Goal: Find specific page/section: Find specific page/section

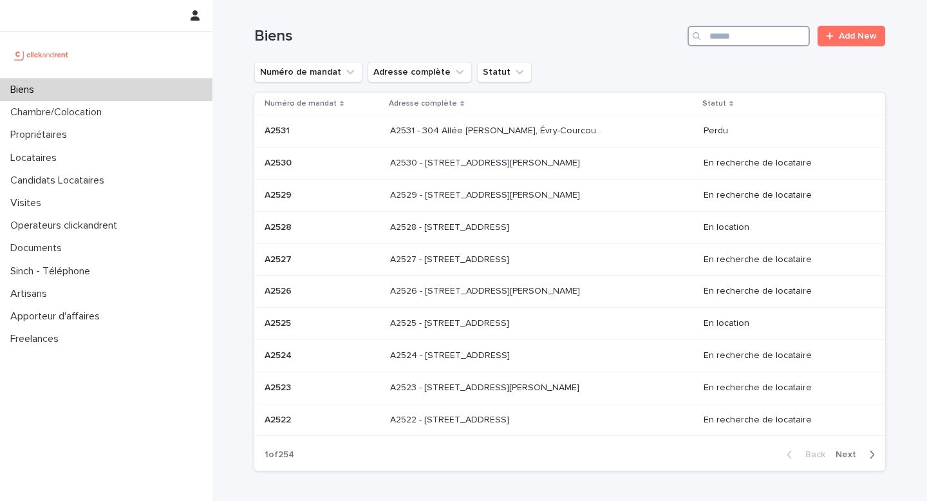
click at [772, 28] on input "Search" at bounding box center [749, 36] width 122 height 21
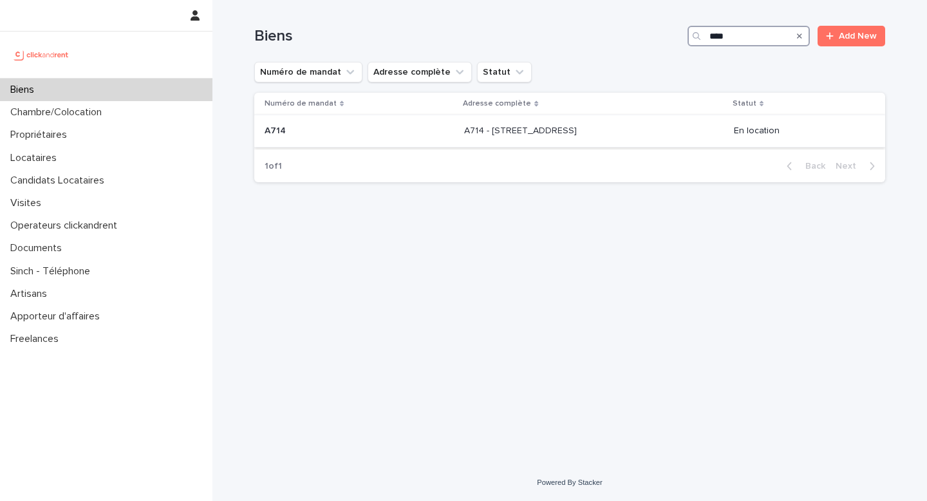
type input "****"
click at [580, 131] on p "A714 - [STREET_ADDRESS]" at bounding box center [521, 130] width 115 height 14
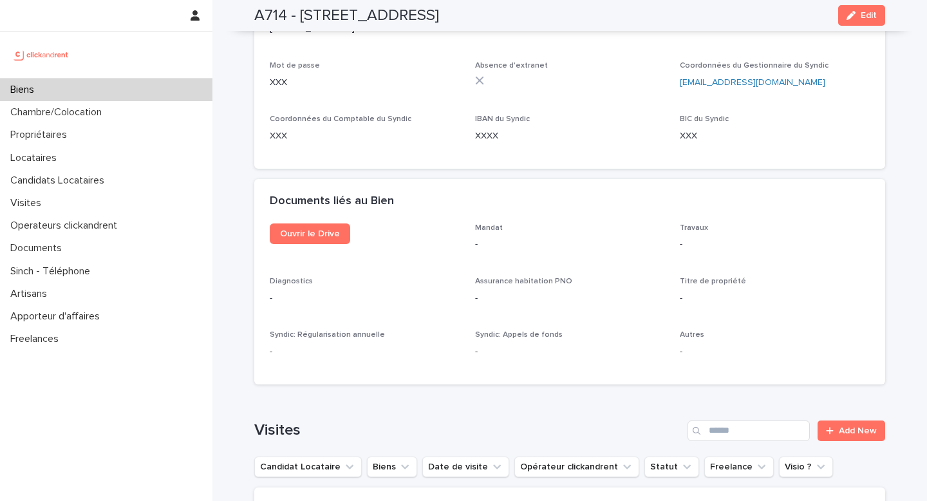
scroll to position [4108, 0]
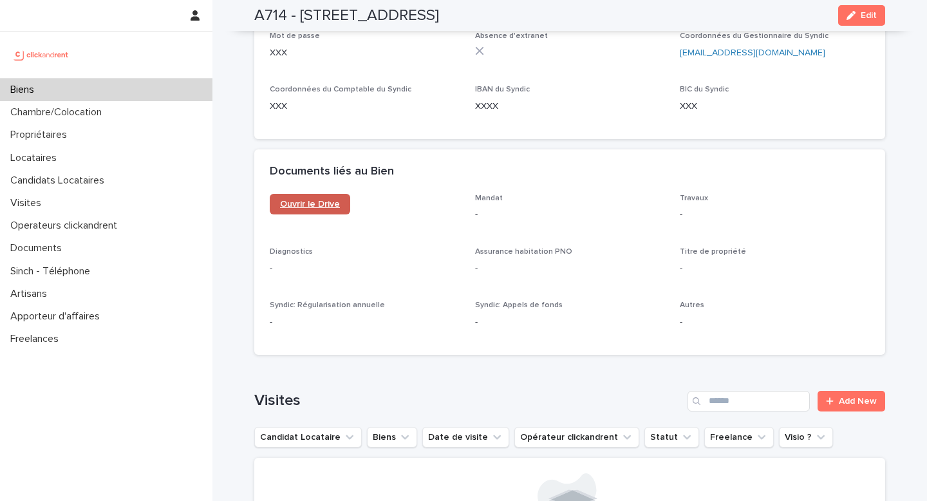
click at [321, 200] on span "Ouvrir le Drive" at bounding box center [310, 204] width 60 height 9
click at [52, 92] on div "Biens" at bounding box center [106, 90] width 213 height 23
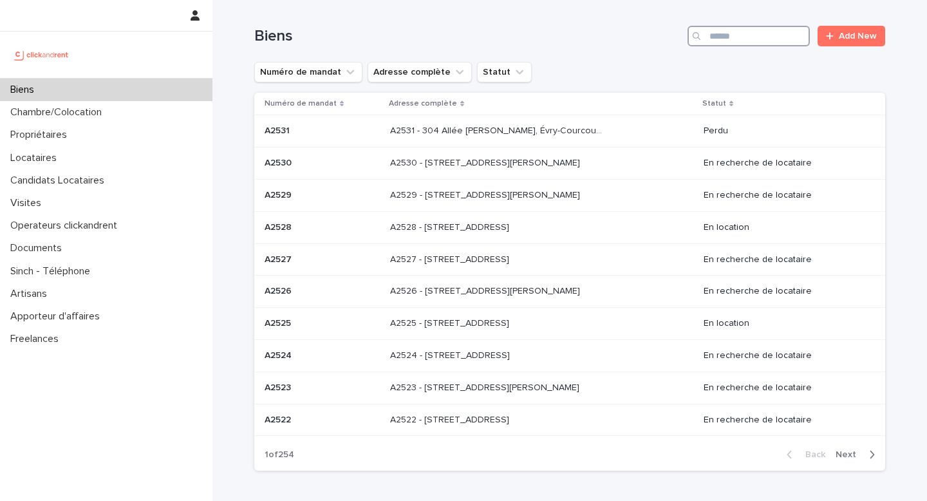
click at [759, 26] on input "Search" at bounding box center [749, 36] width 122 height 21
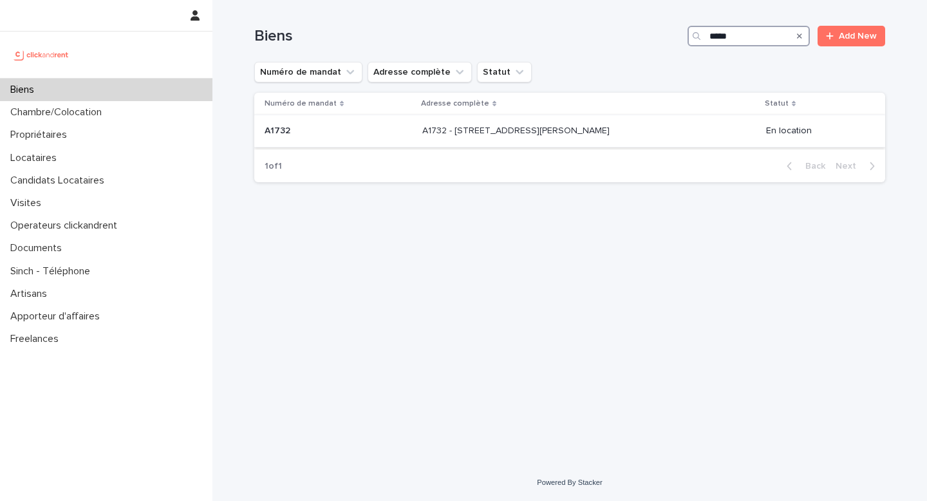
type input "*****"
click at [455, 135] on p "A1732 - [STREET_ADDRESS][PERSON_NAME]" at bounding box center [517, 130] width 190 height 14
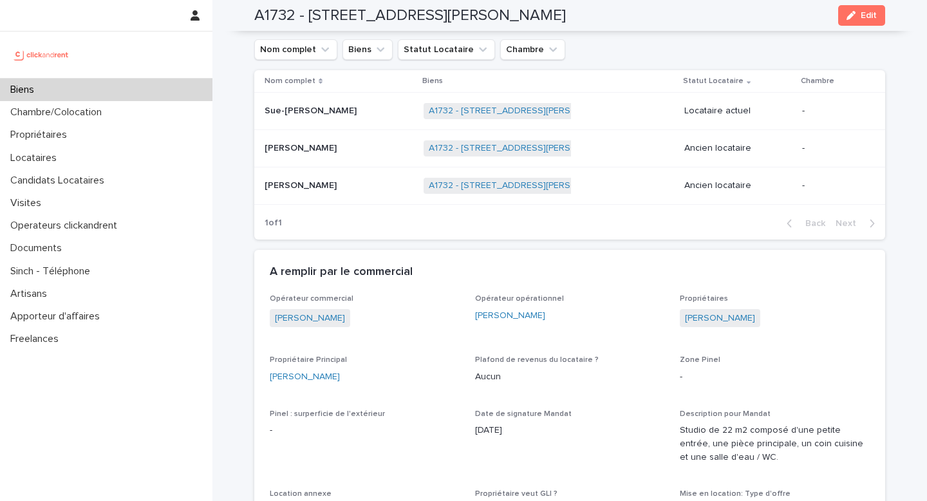
scroll to position [464, 0]
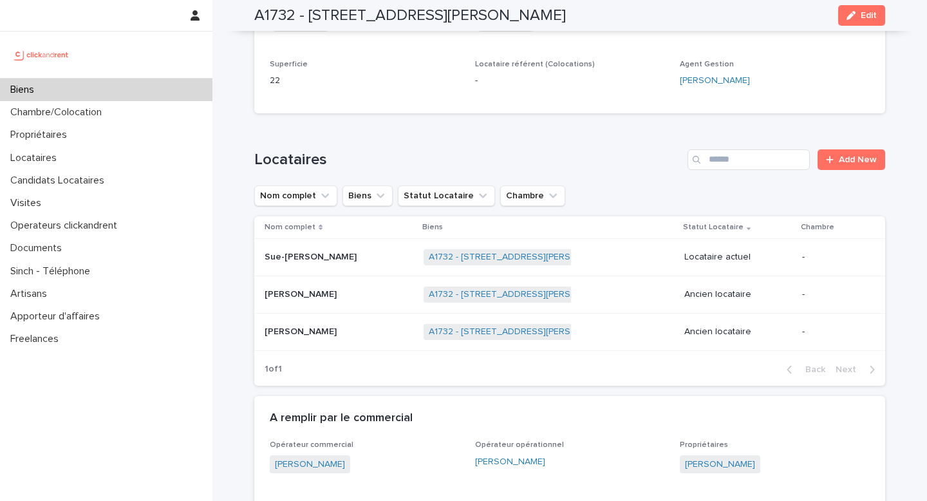
click at [330, 263] on p "Sue-[PERSON_NAME]" at bounding box center [312, 256] width 95 height 14
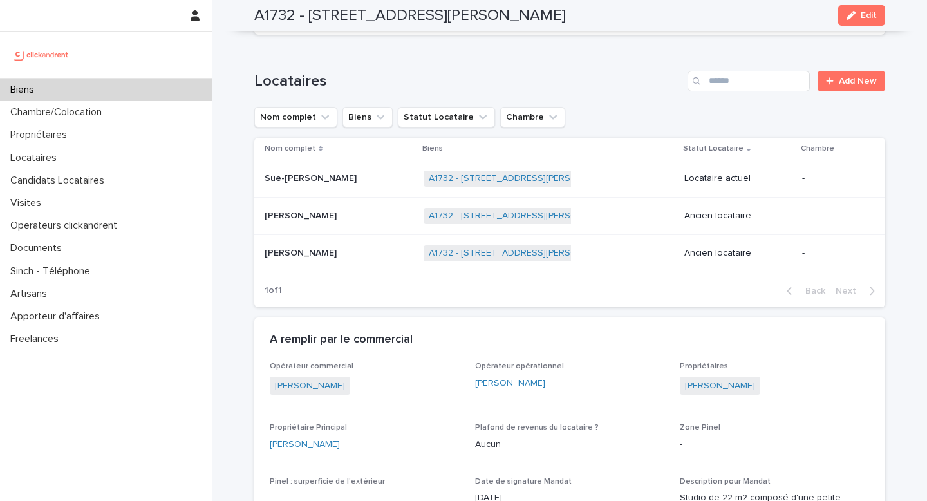
scroll to position [546, 0]
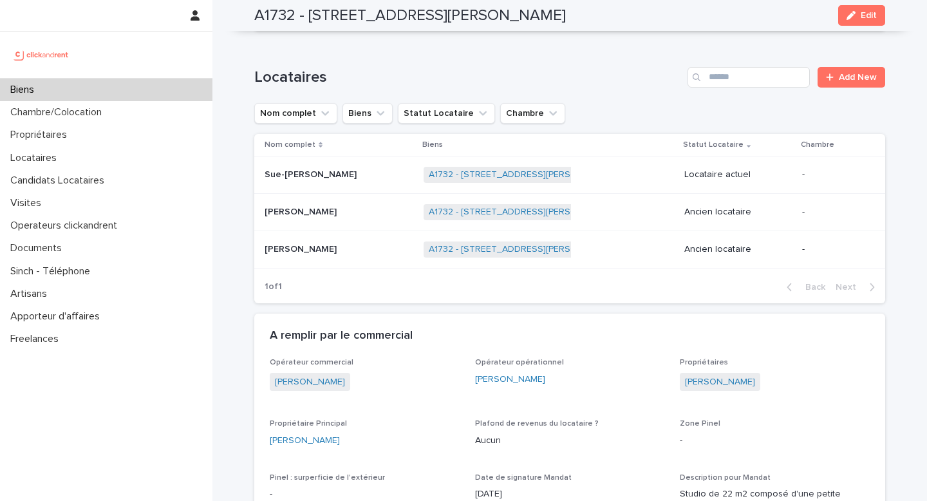
click at [345, 169] on p at bounding box center [339, 174] width 149 height 11
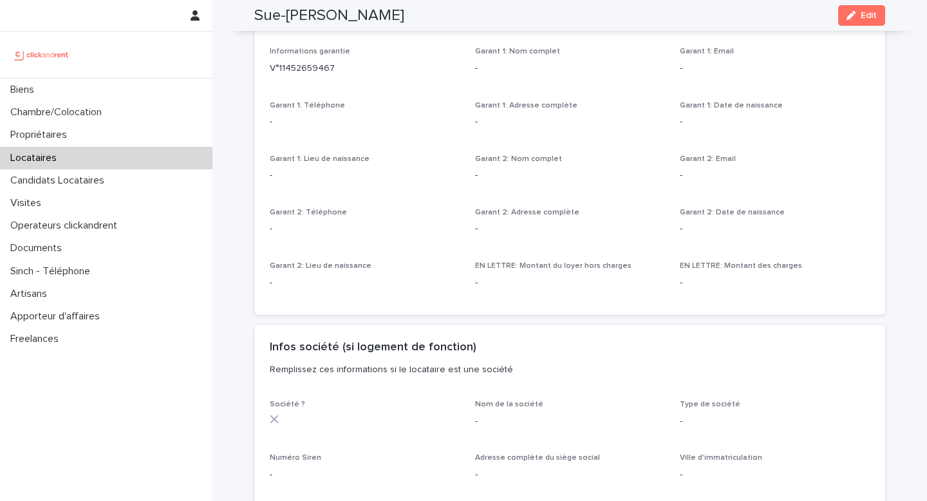
scroll to position [922, 0]
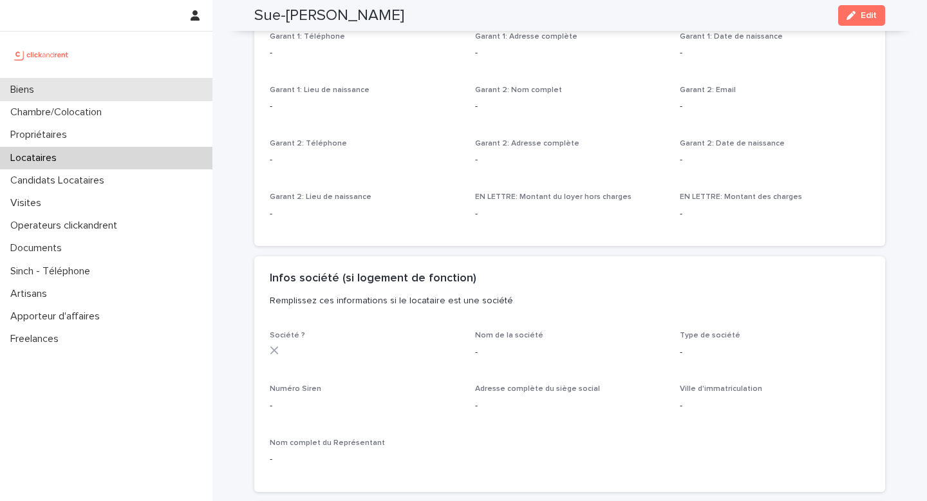
click at [95, 95] on div "Biens" at bounding box center [106, 90] width 213 height 23
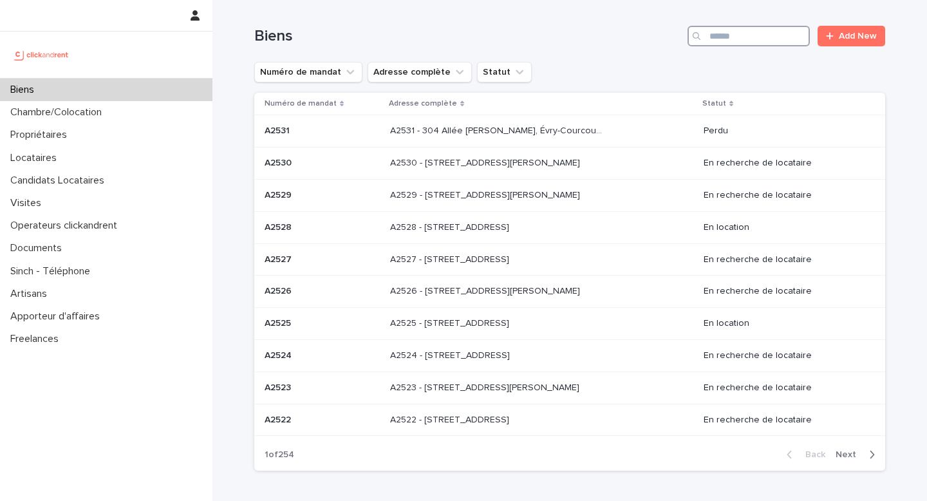
click at [732, 35] on input "Search" at bounding box center [749, 36] width 122 height 21
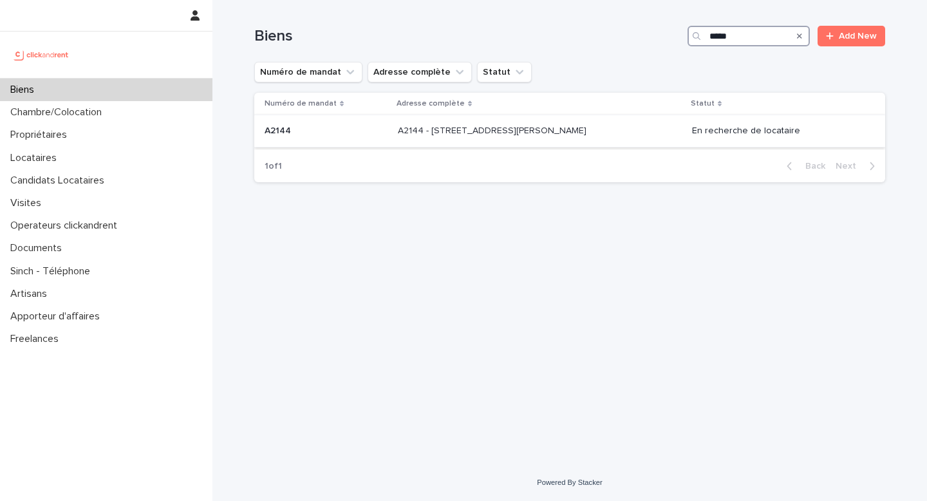
type input "*****"
click at [703, 140] on div "En recherche de locataire" at bounding box center [778, 130] width 173 height 21
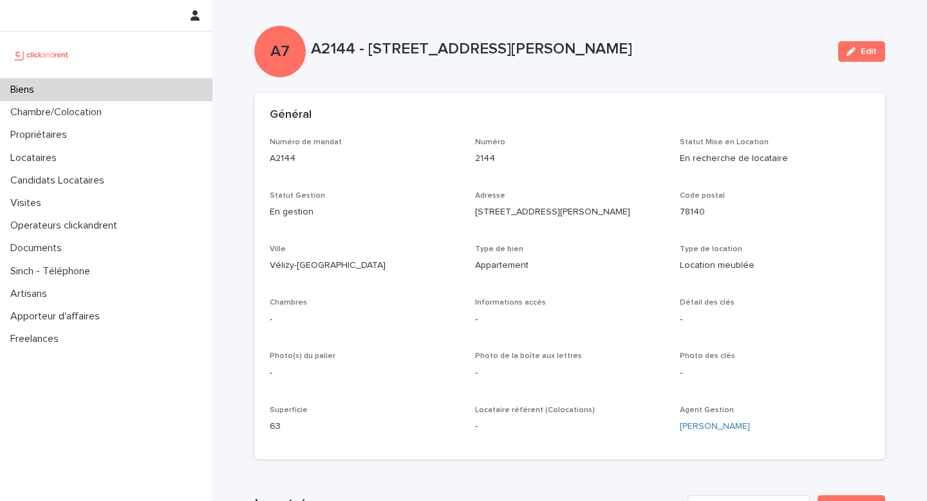
click at [97, 82] on div "Biens" at bounding box center [106, 90] width 213 height 23
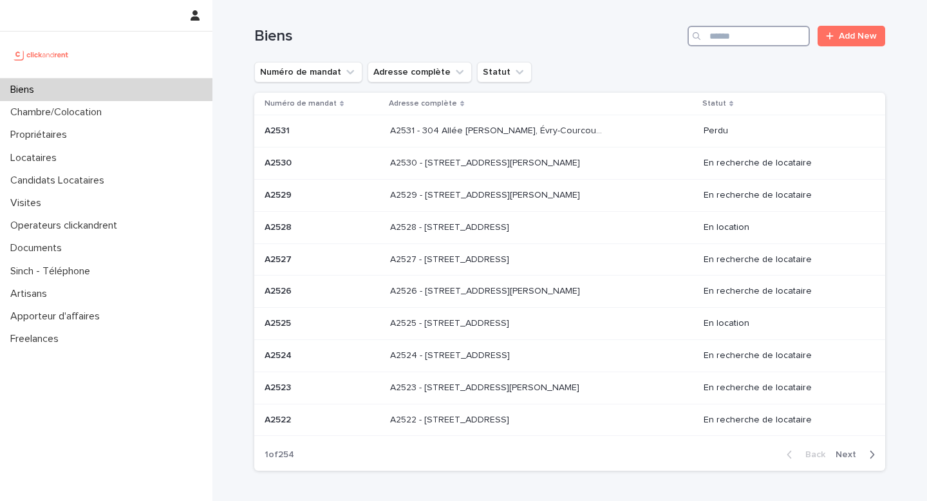
click at [729, 39] on input "Search" at bounding box center [749, 36] width 122 height 21
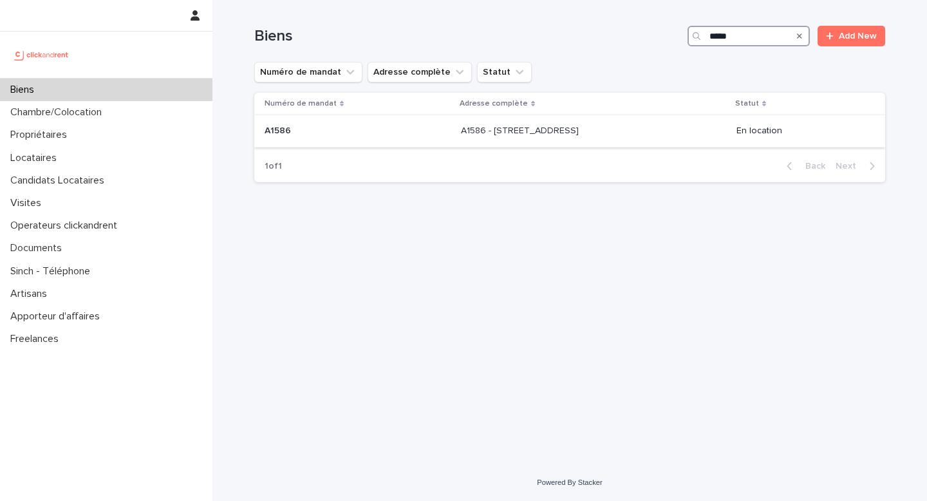
type input "*****"
click at [538, 126] on p "A1586 - [STREET_ADDRESS]" at bounding box center [521, 130] width 120 height 14
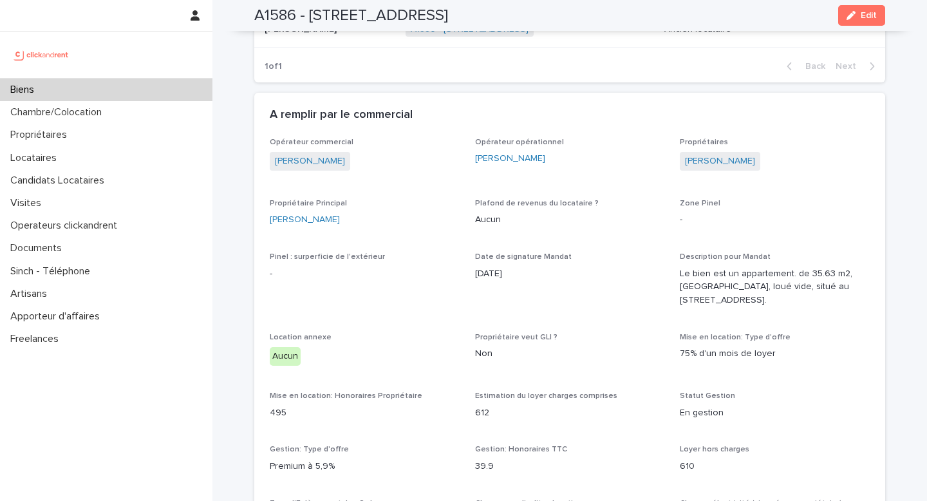
scroll to position [636, 0]
